Goal: Find specific page/section: Find specific page/section

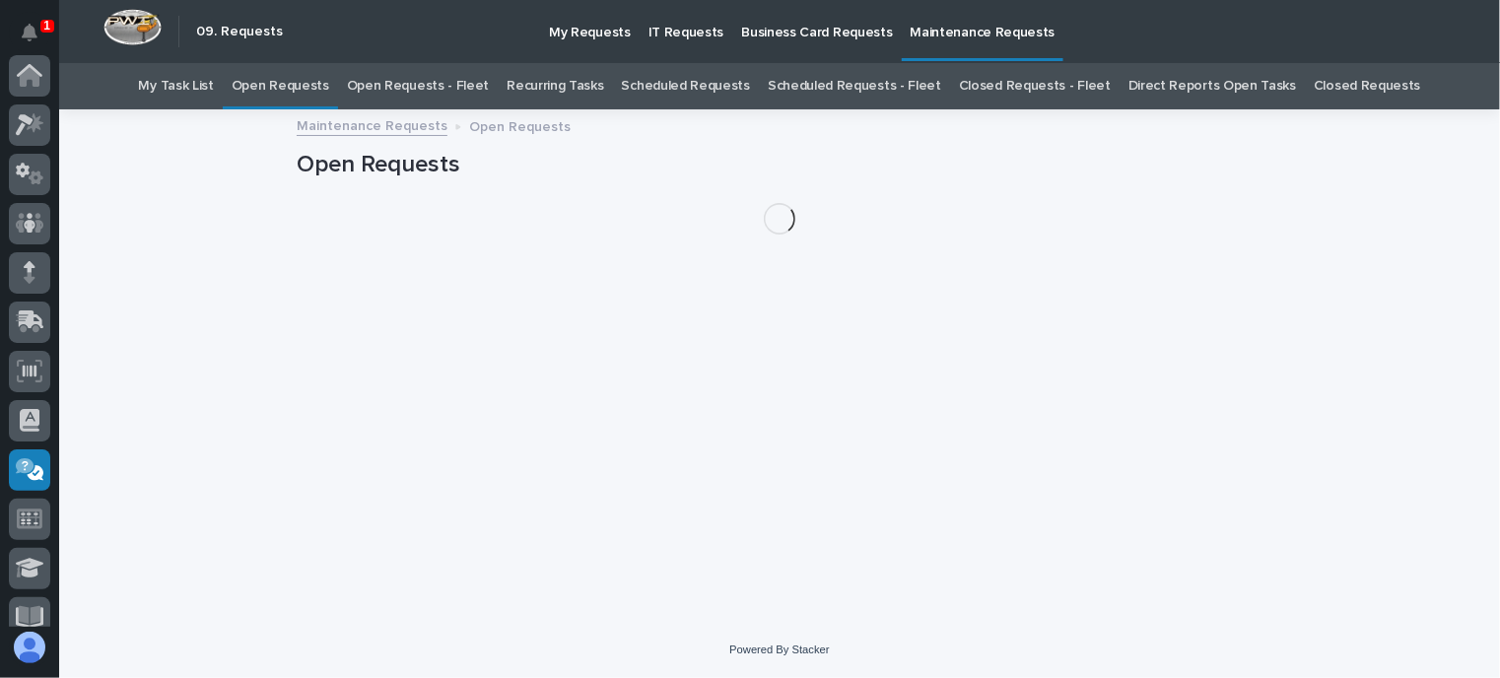
scroll to position [394, 0]
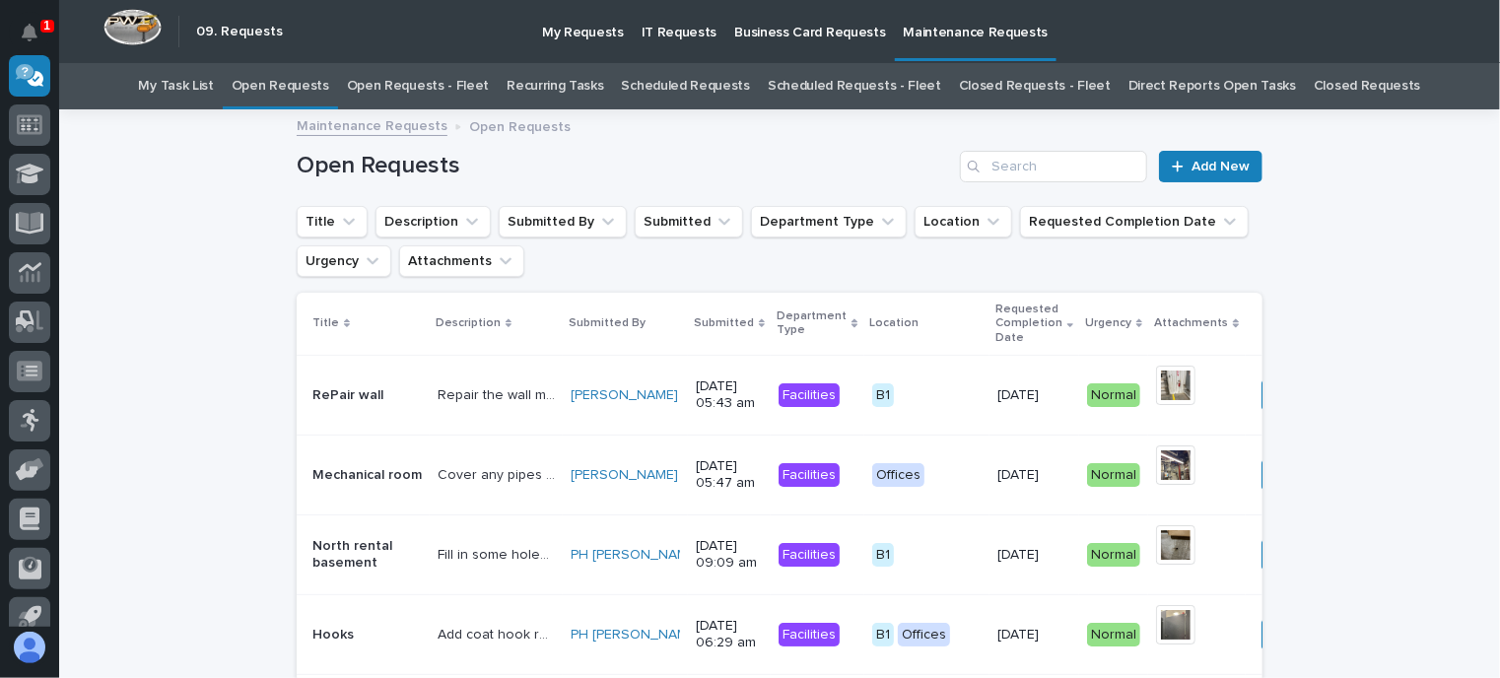
click at [449, 73] on link "Open Requests - Fleet" at bounding box center [418, 86] width 143 height 46
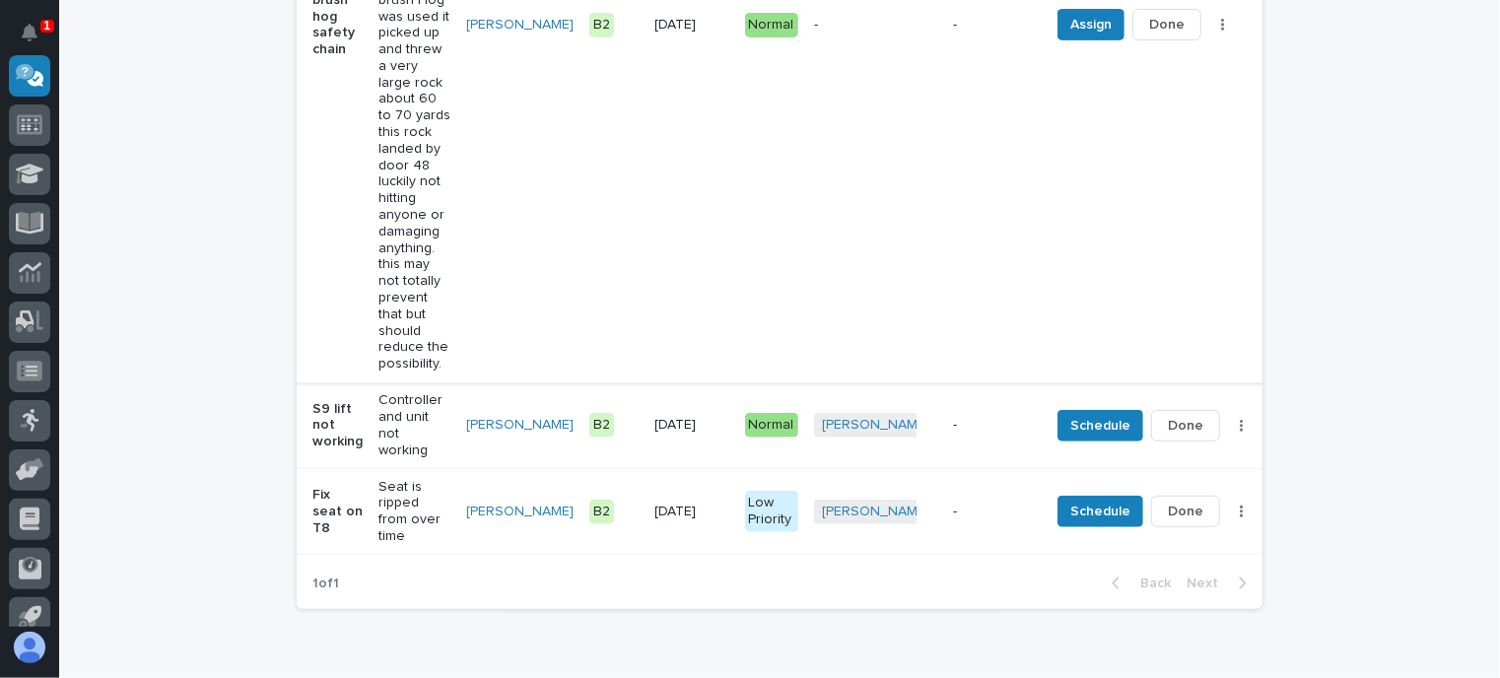
scroll to position [392, 0]
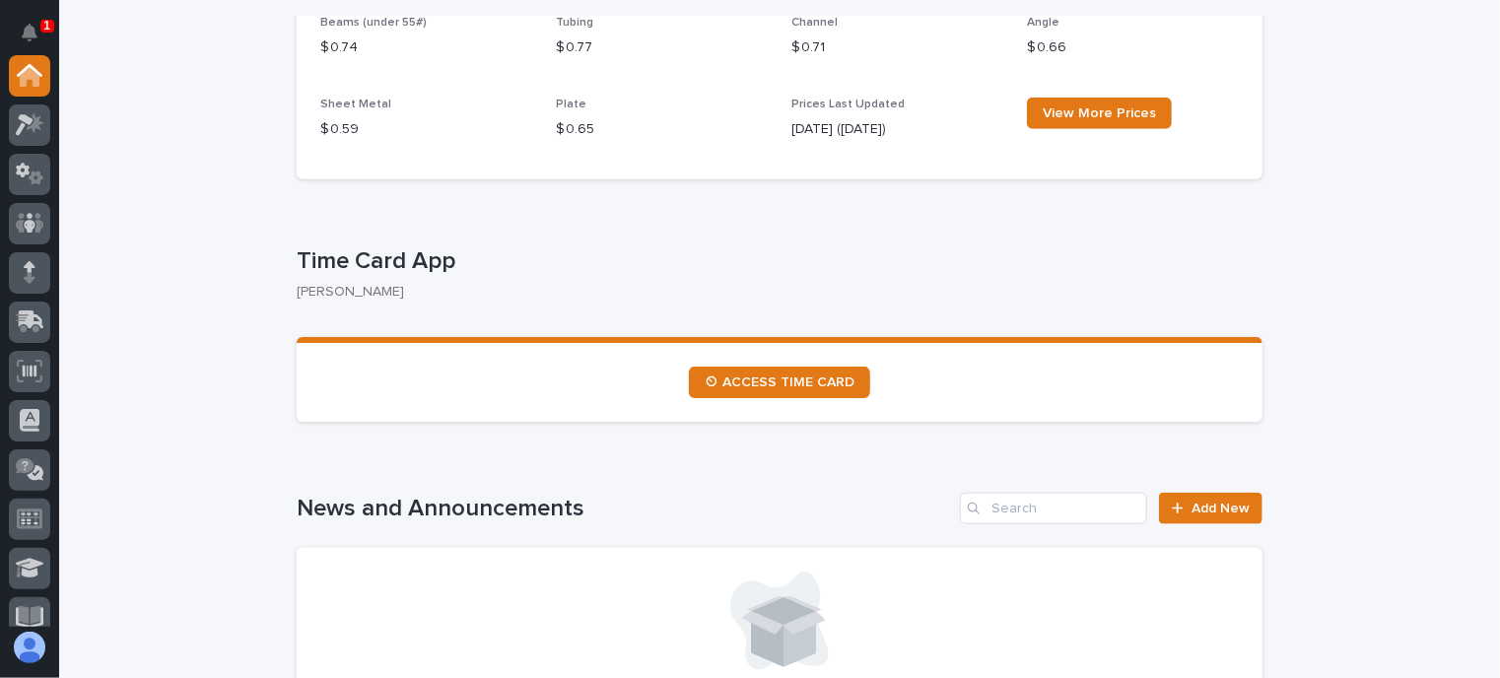
scroll to position [985, 0]
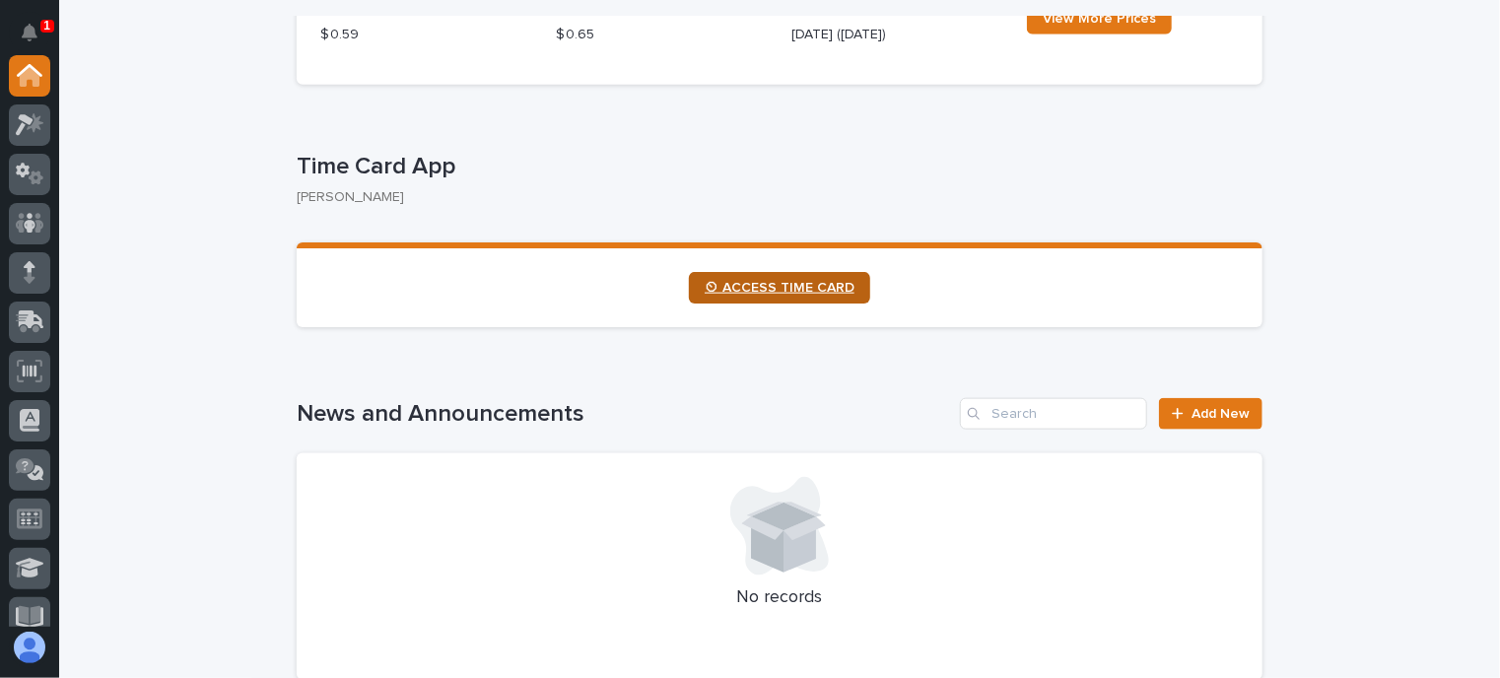
click at [761, 289] on span "⏲ ACCESS TIME CARD" at bounding box center [780, 288] width 150 height 14
